Goal: Browse casually: Explore the website without a specific task or goal

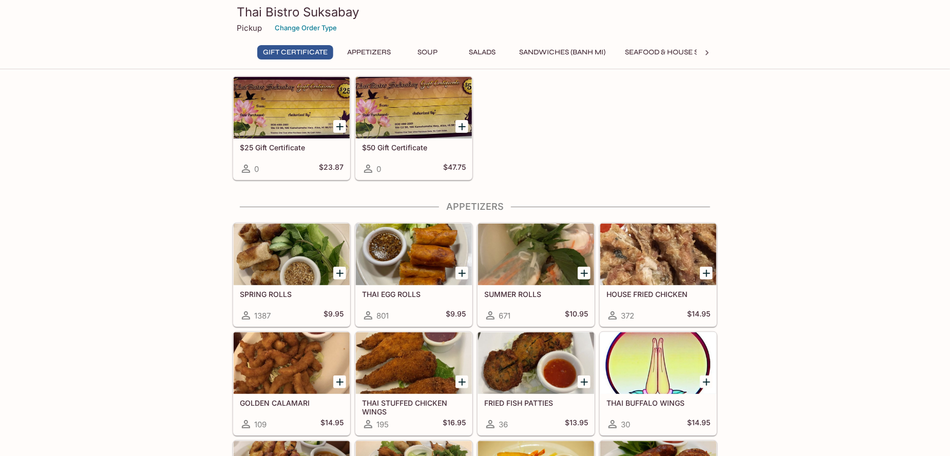
scroll to position [154, 0]
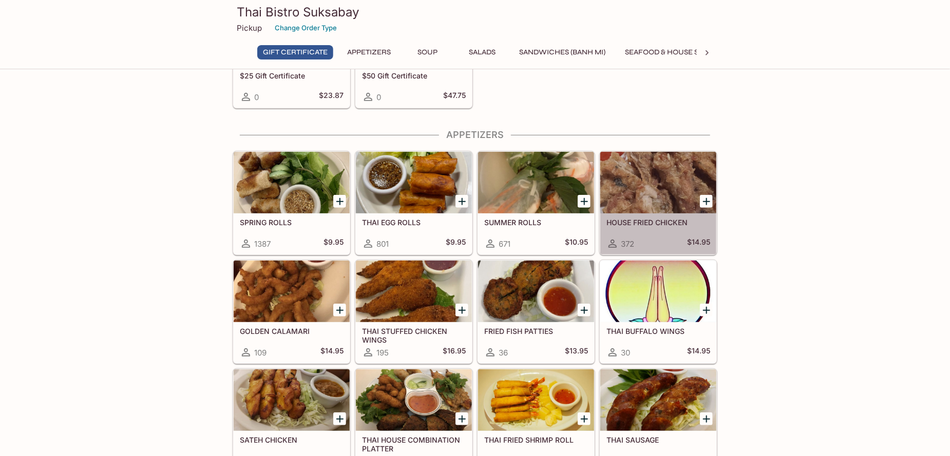
click at [643, 186] on div at bounding box center [658, 183] width 116 height 62
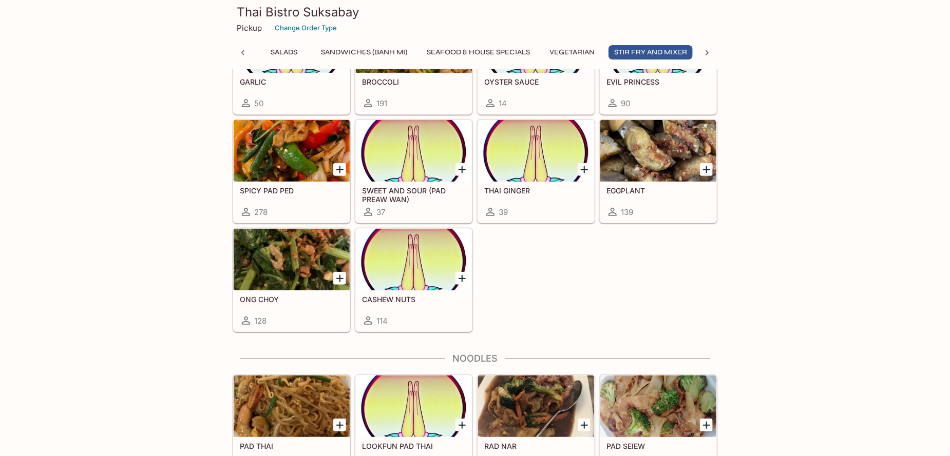
scroll to position [2050, 0]
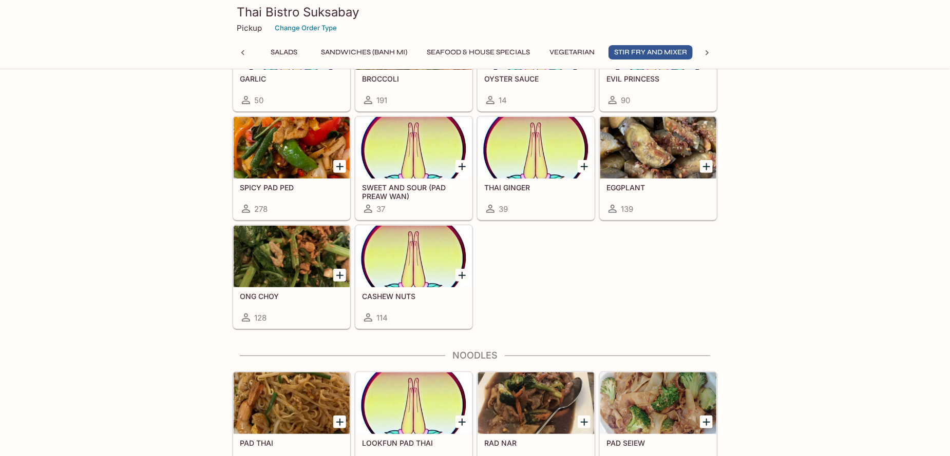
click at [301, 251] on div at bounding box center [292, 257] width 116 height 62
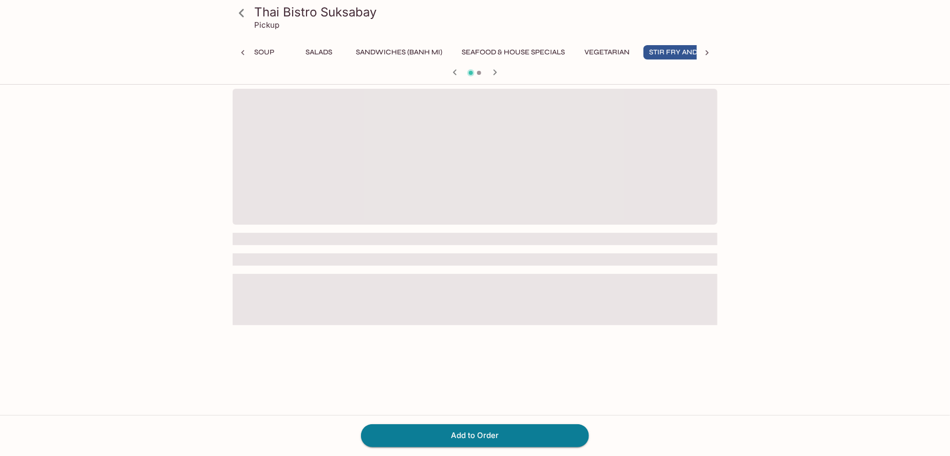
scroll to position [0, 198]
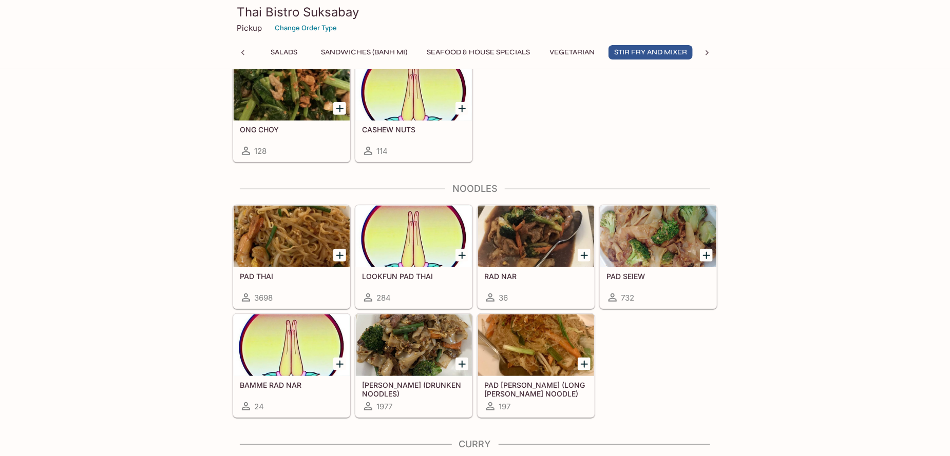
scroll to position [2234, 0]
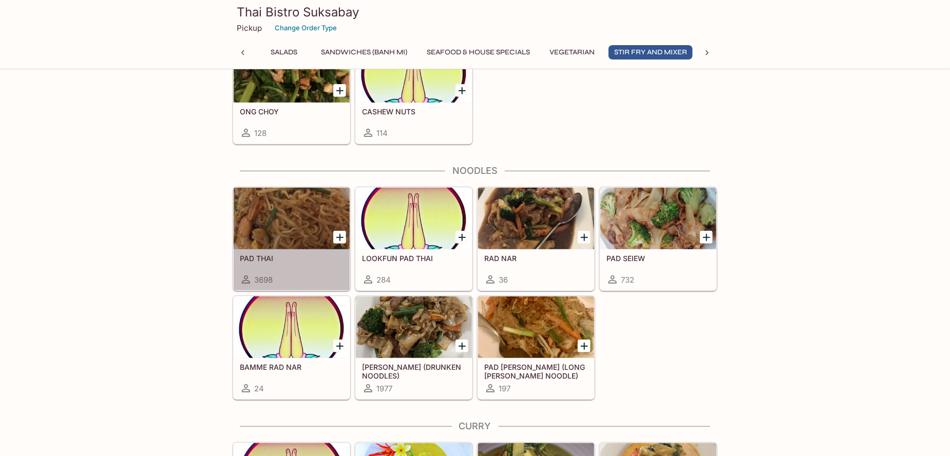
click at [266, 214] on div at bounding box center [292, 219] width 116 height 62
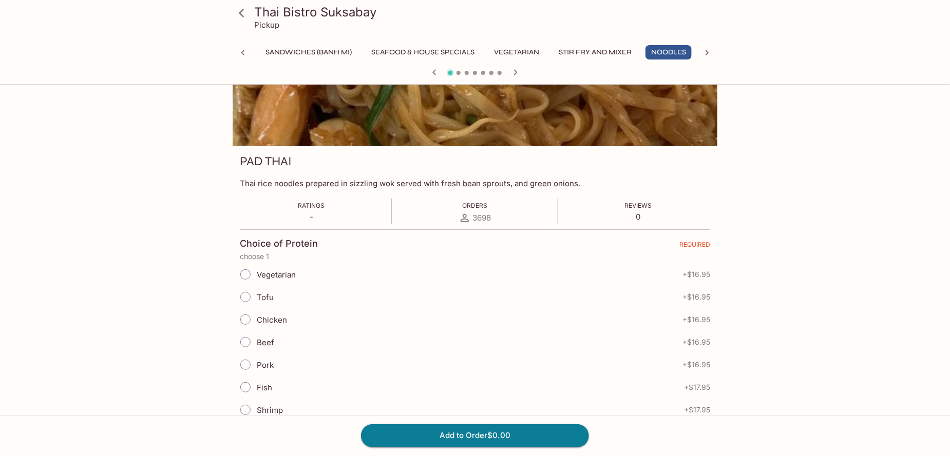
scroll to position [103, 0]
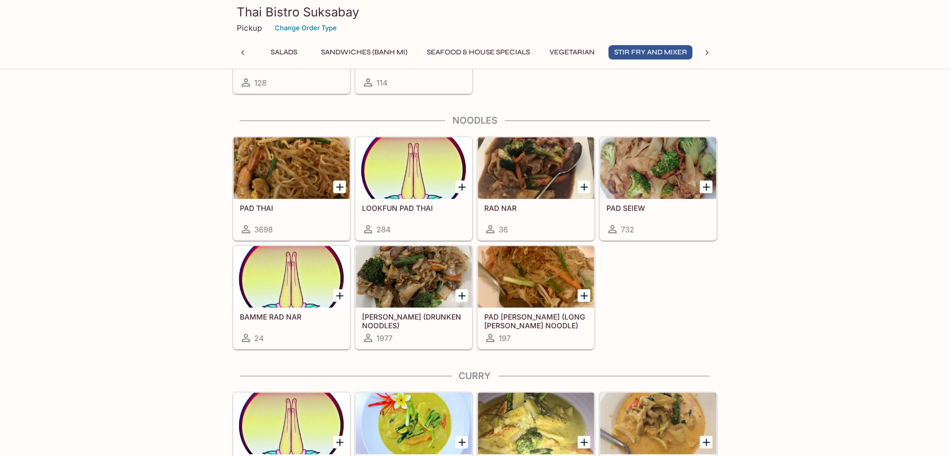
scroll to position [2286, 0]
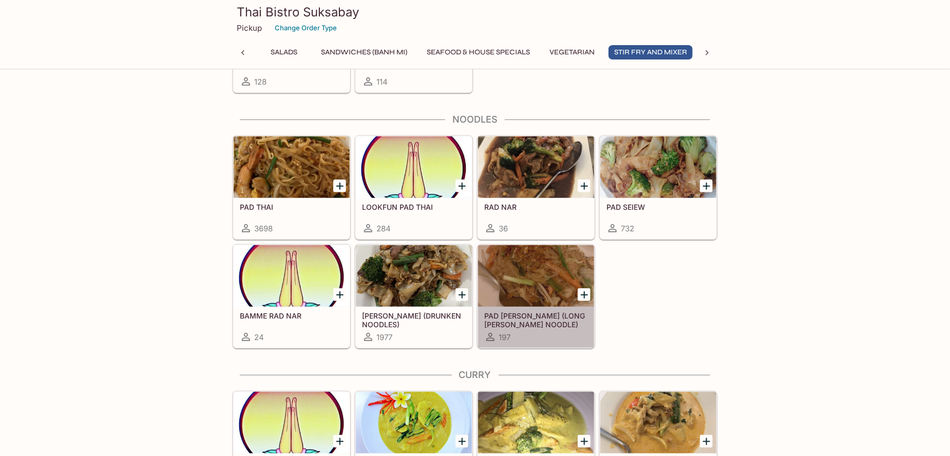
click at [532, 263] on div at bounding box center [536, 276] width 116 height 62
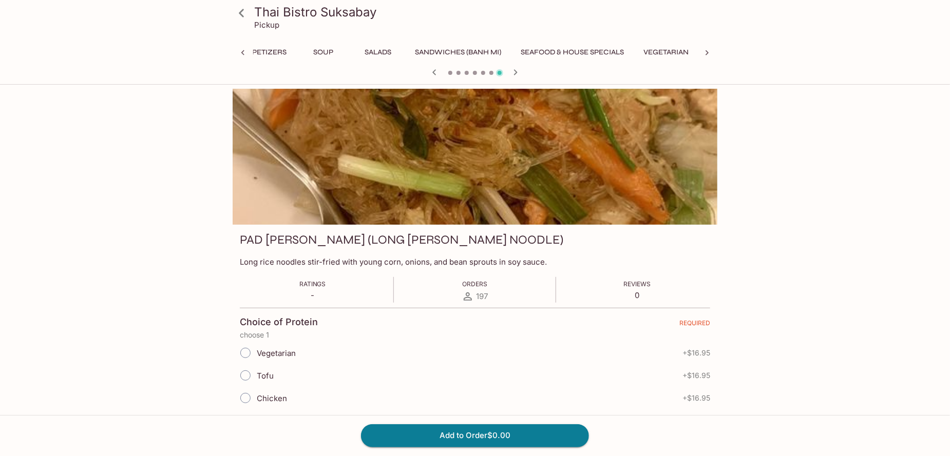
scroll to position [0, 254]
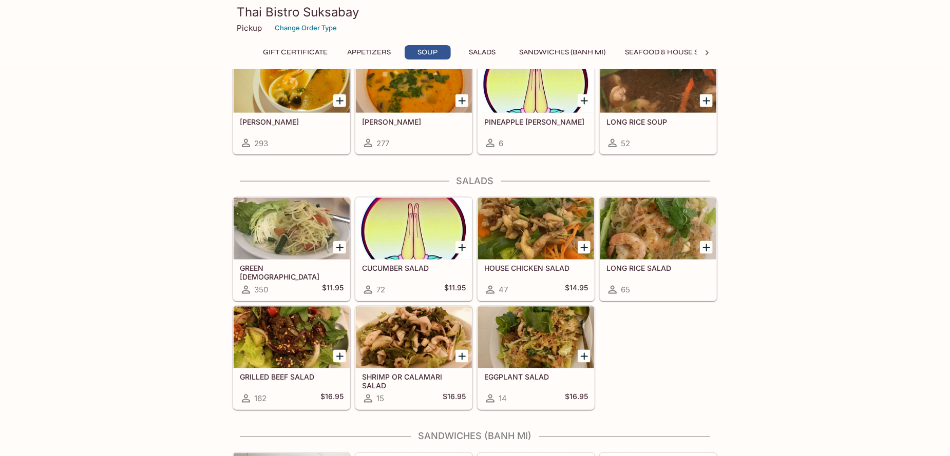
scroll to position [745, 0]
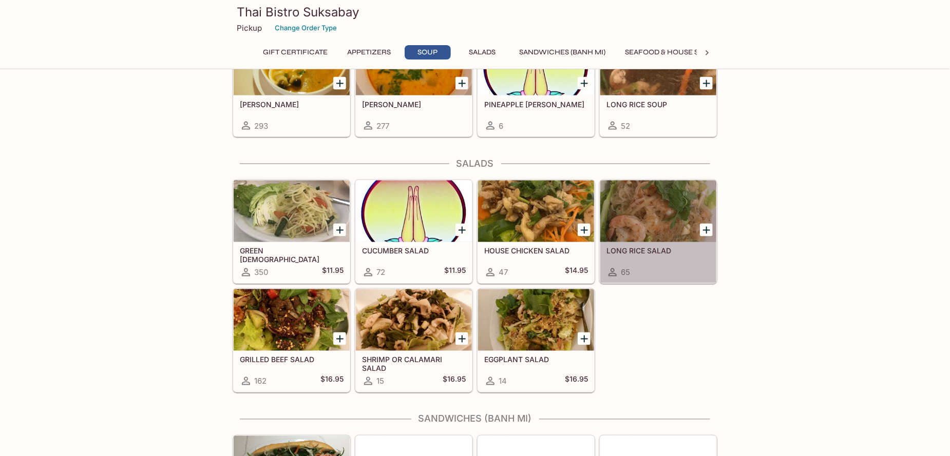
click at [650, 218] on div at bounding box center [658, 212] width 116 height 62
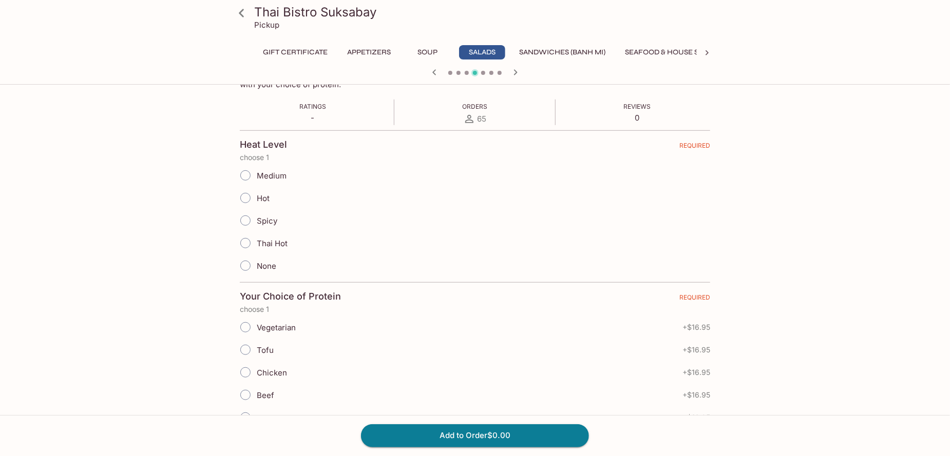
scroll to position [205, 0]
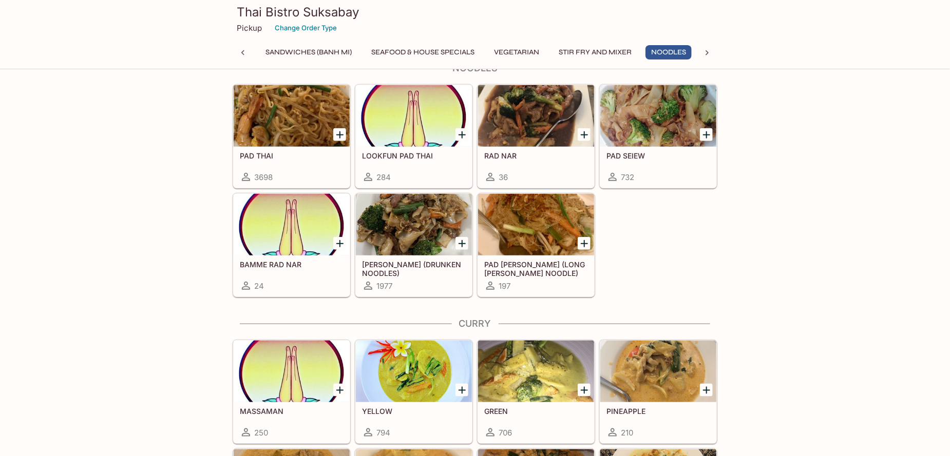
scroll to position [2286, 0]
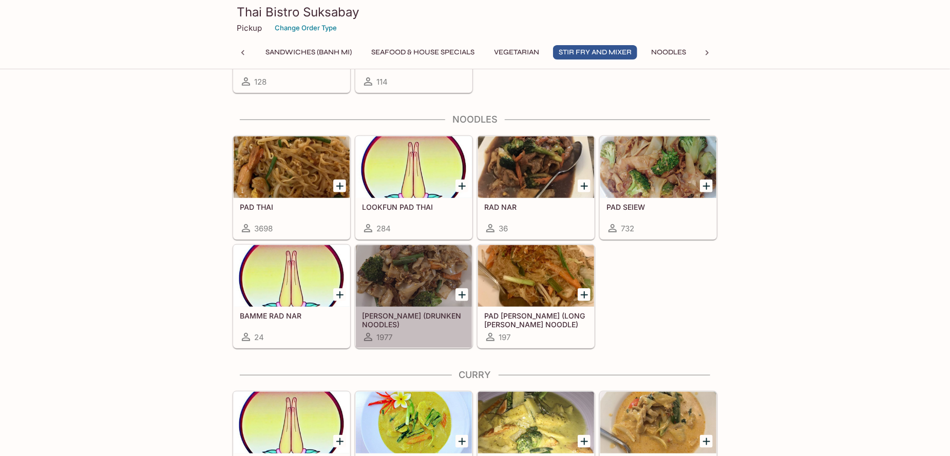
click at [405, 284] on div at bounding box center [414, 276] width 116 height 62
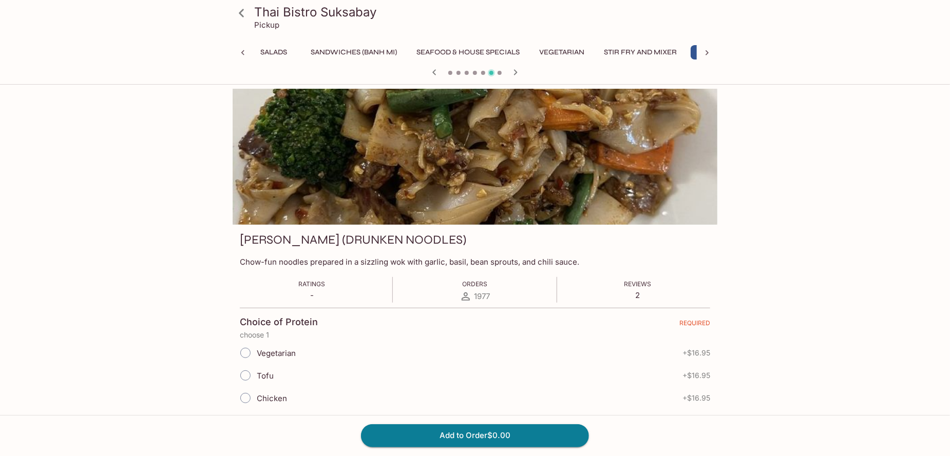
scroll to position [0, 254]
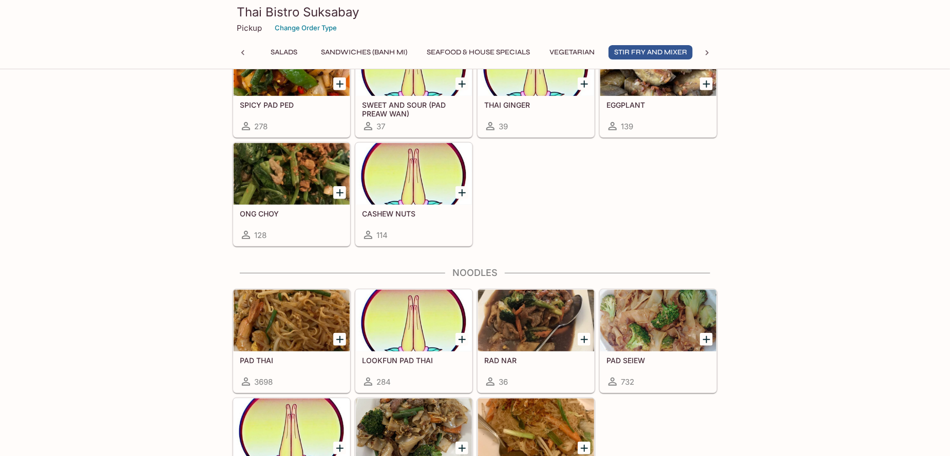
scroll to position [2286, 0]
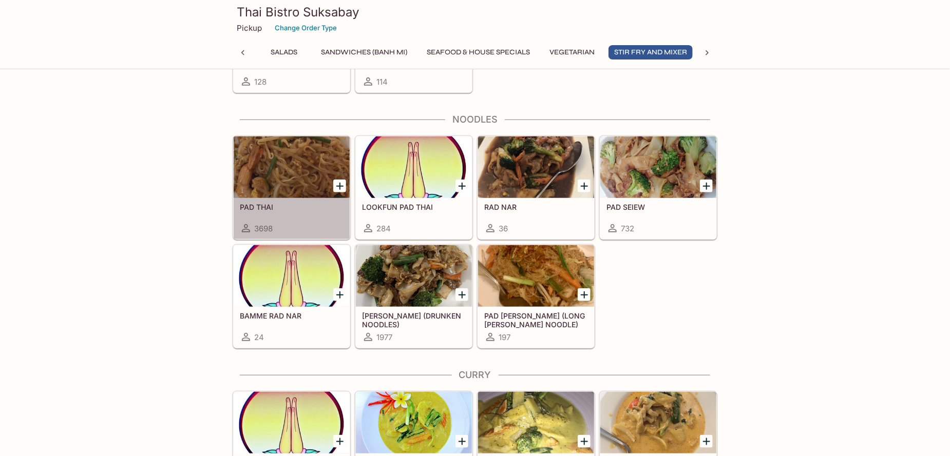
click at [288, 164] on div at bounding box center [292, 168] width 116 height 62
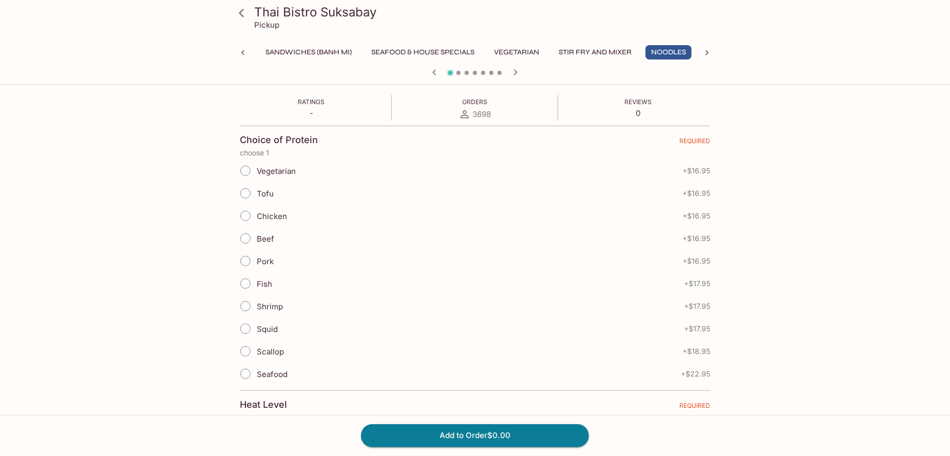
scroll to position [205, 0]
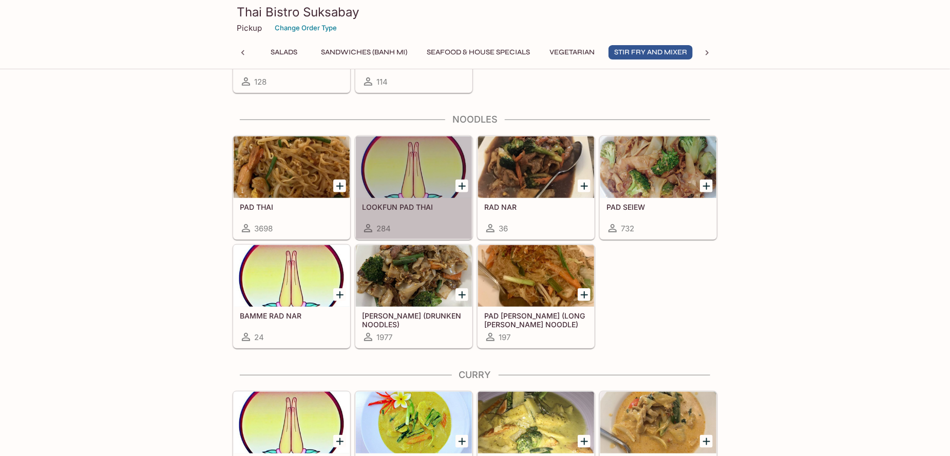
click at [428, 177] on div at bounding box center [414, 168] width 116 height 62
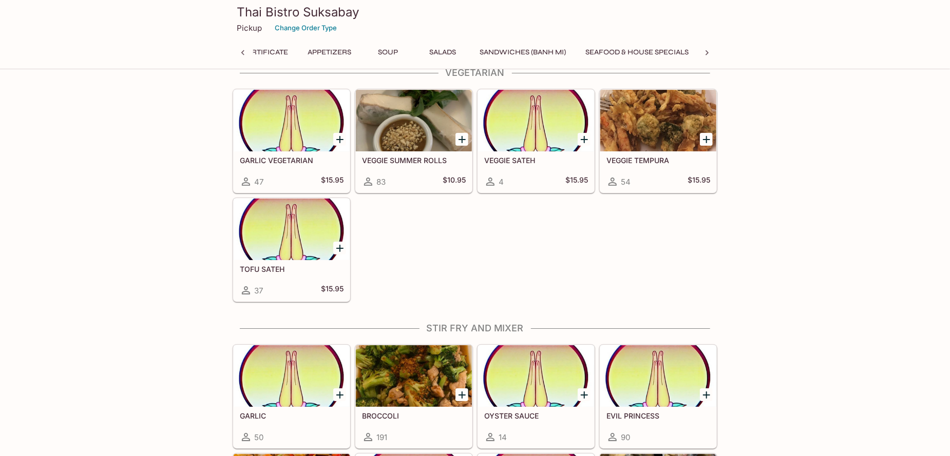
scroll to position [0, 104]
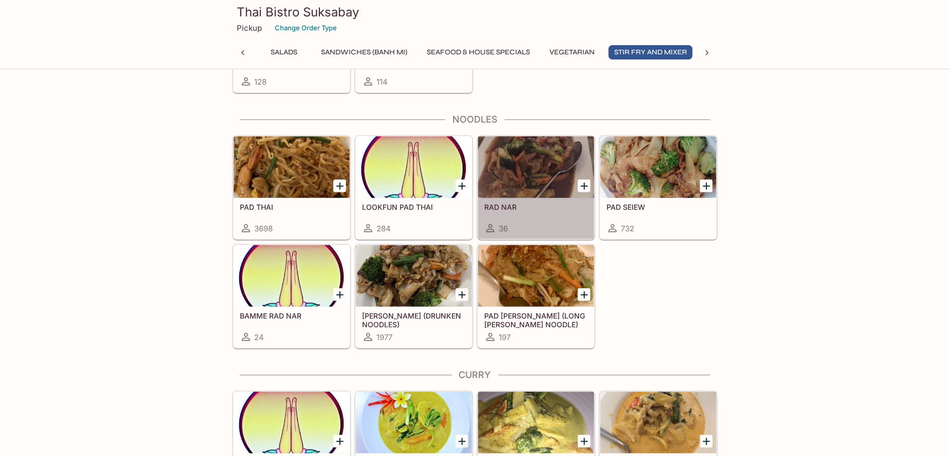
click at [516, 160] on div at bounding box center [536, 168] width 116 height 62
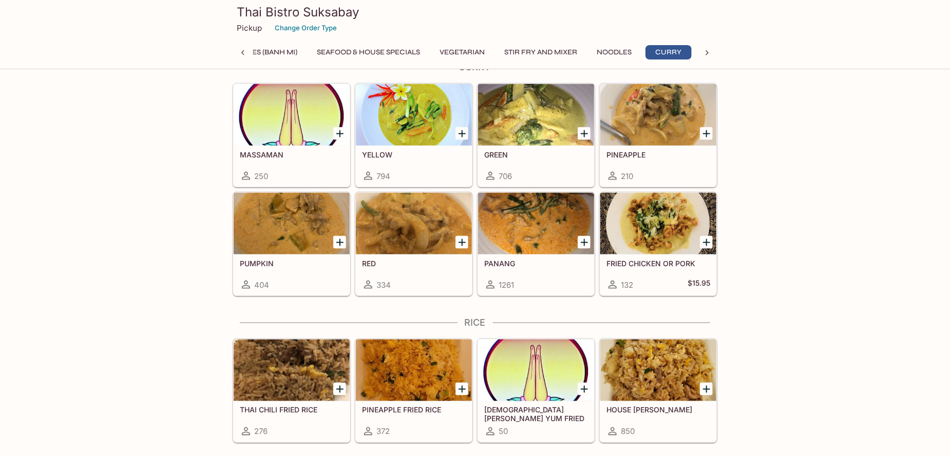
scroll to position [2491, 0]
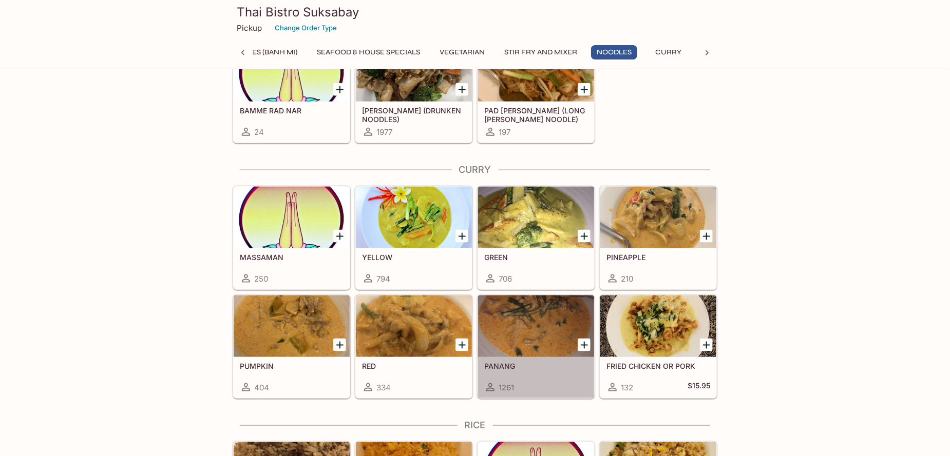
click at [521, 321] on div at bounding box center [536, 327] width 116 height 62
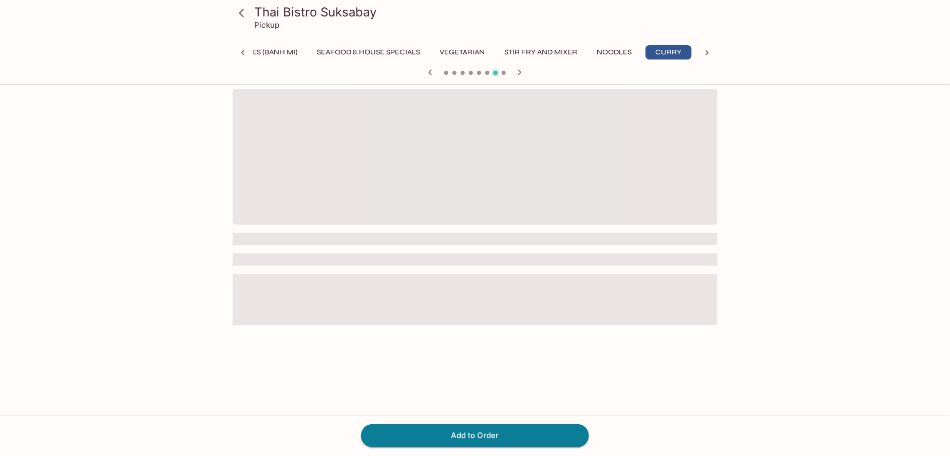
scroll to position [0, 308]
